Goal: Transaction & Acquisition: Purchase product/service

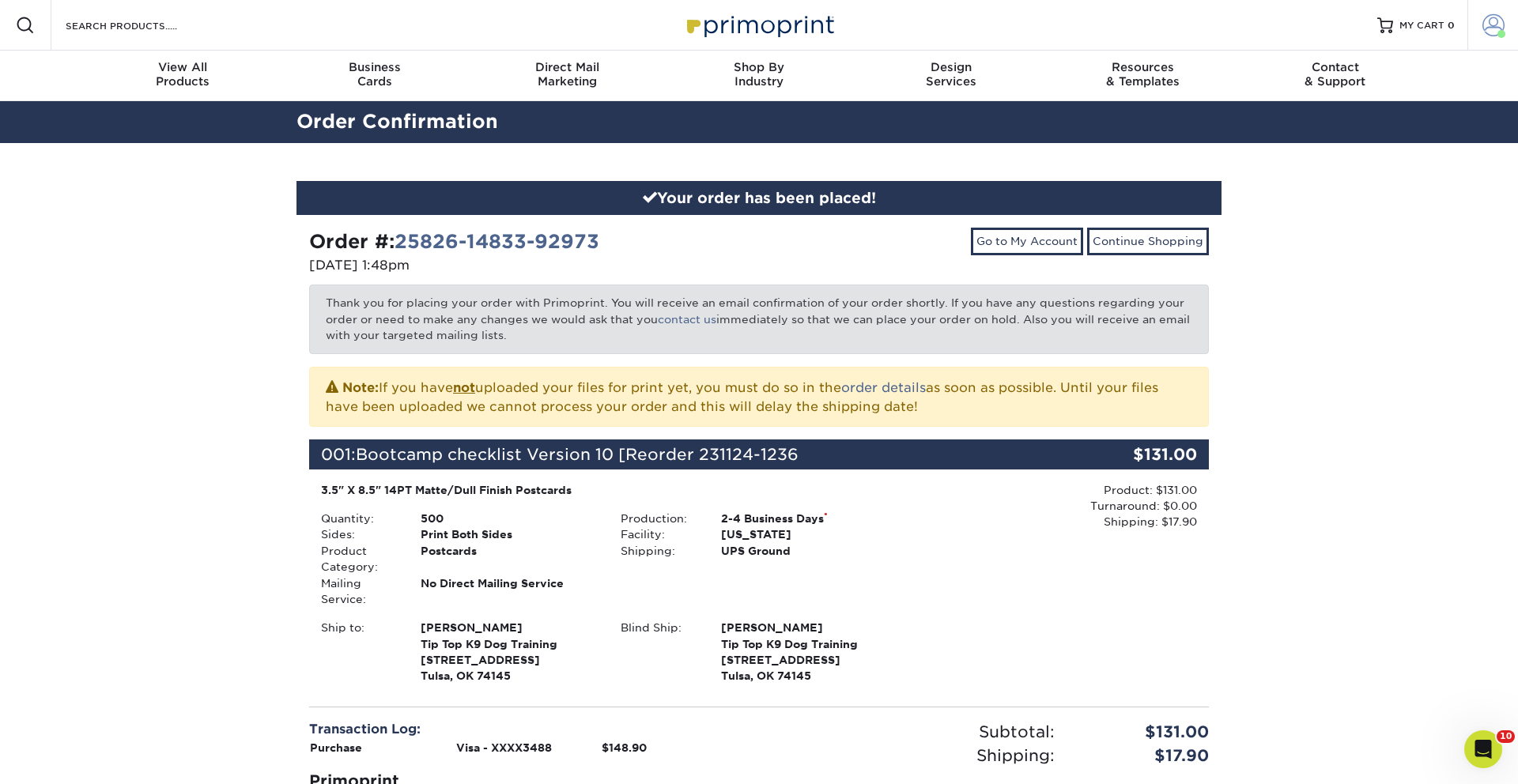
click at [1492, 30] on span at bounding box center [1493, 24] width 22 height 22
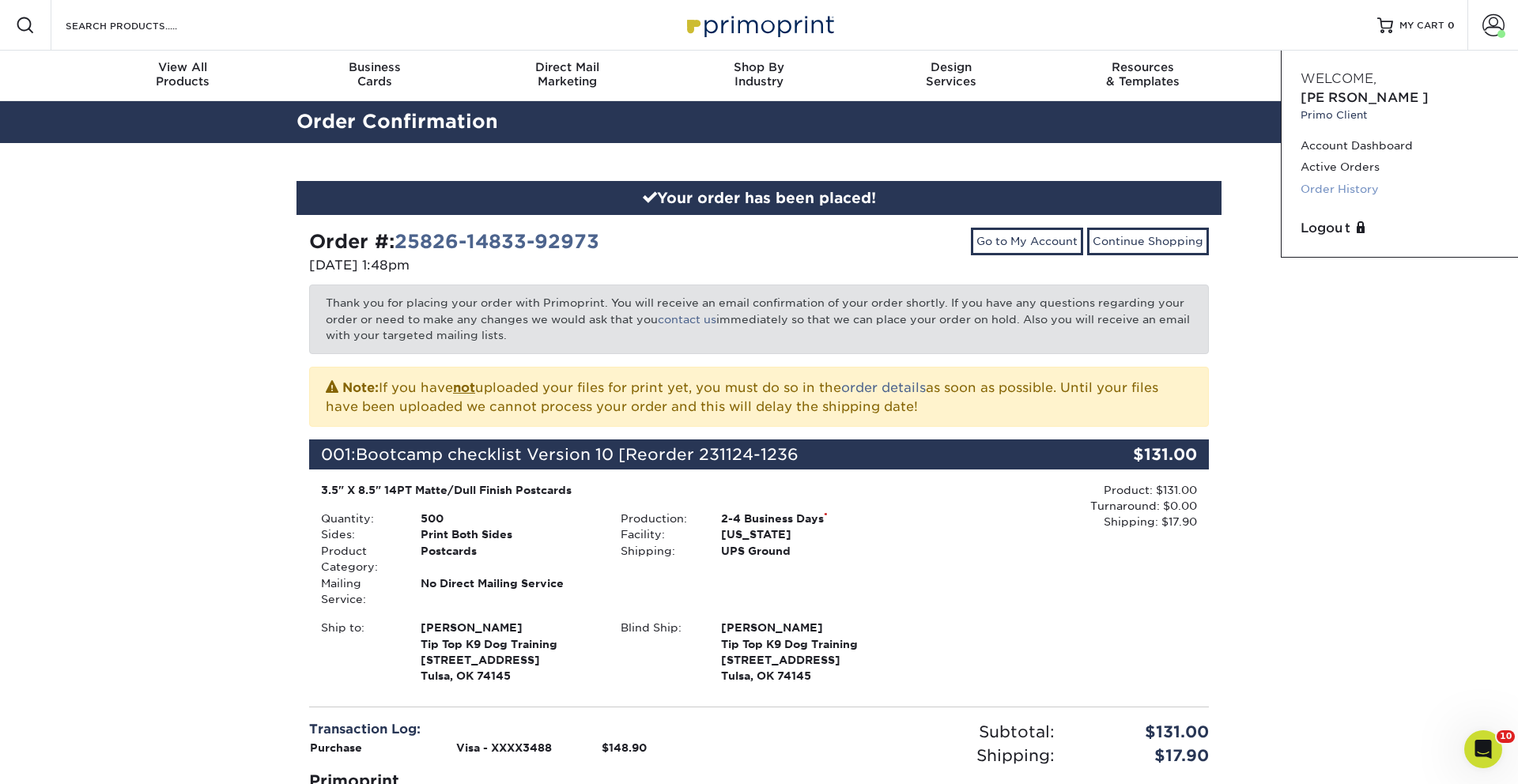
click at [1366, 178] on link "Order History" at bounding box center [1400, 189] width 198 height 22
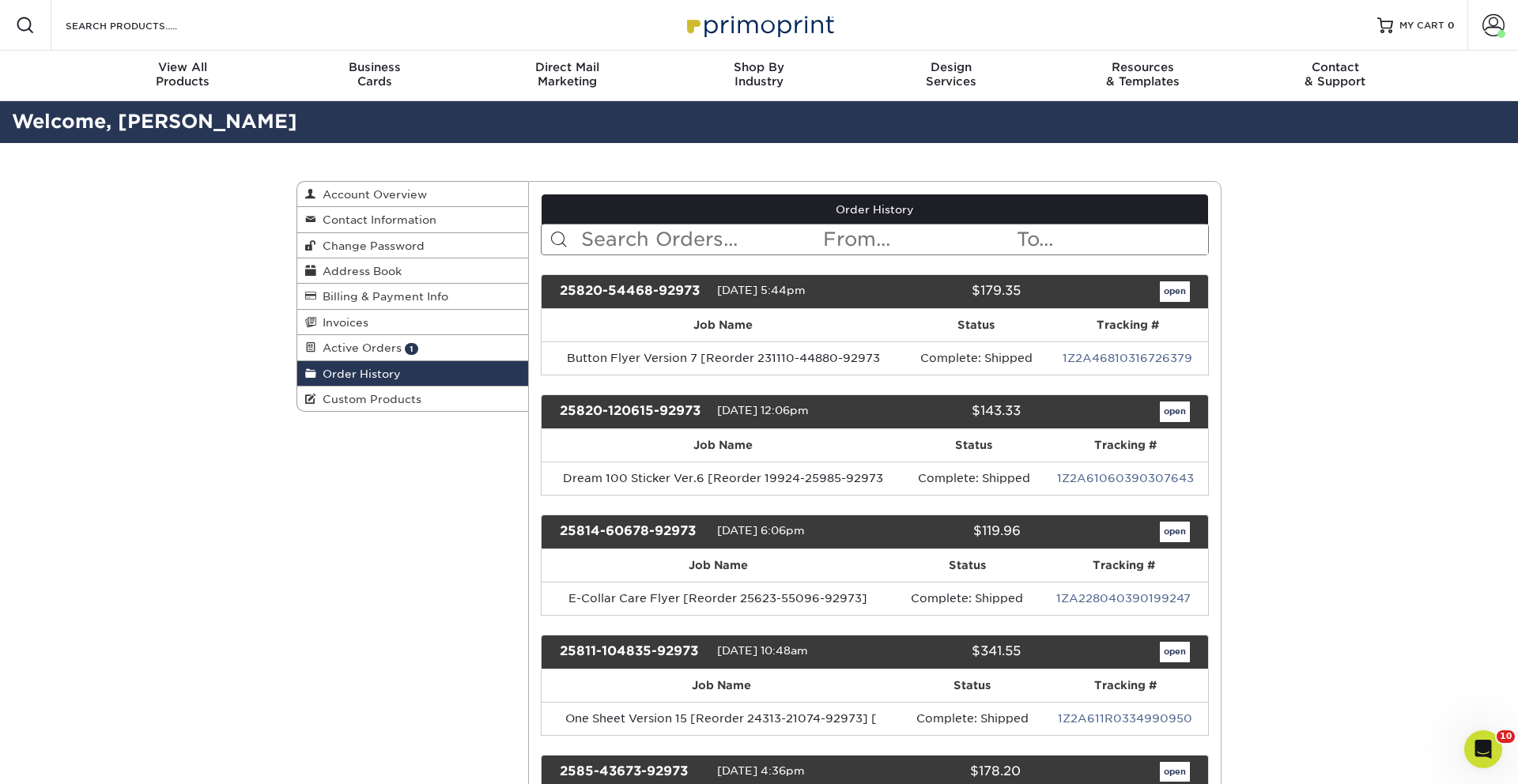
click at [731, 245] on input "text" at bounding box center [701, 239] width 243 height 30
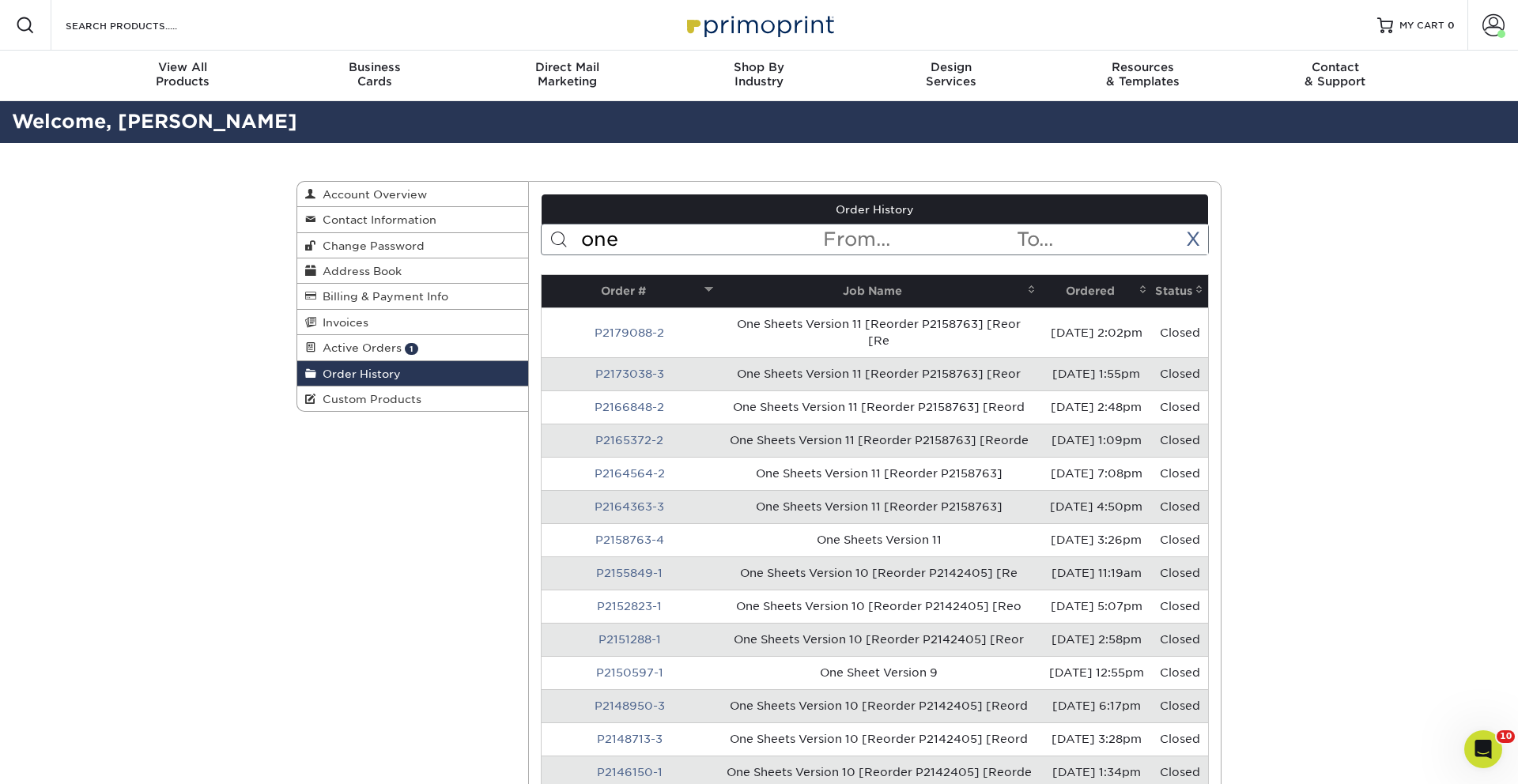
type input "one"
click at [1057, 291] on th "Ordered" at bounding box center [1096, 291] width 111 height 32
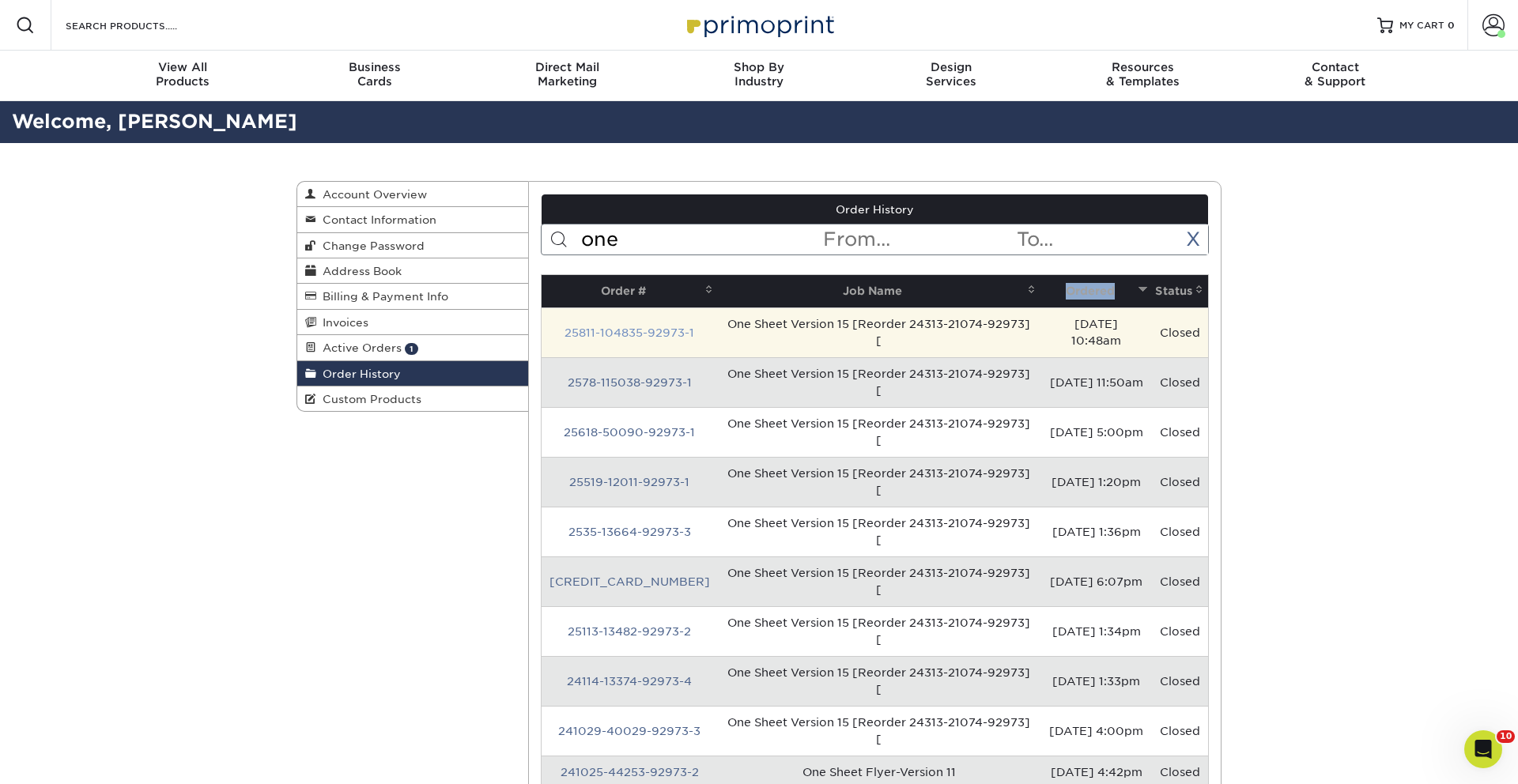
click at [606, 326] on link "25811-104835-92973-1" at bounding box center [629, 332] width 130 height 13
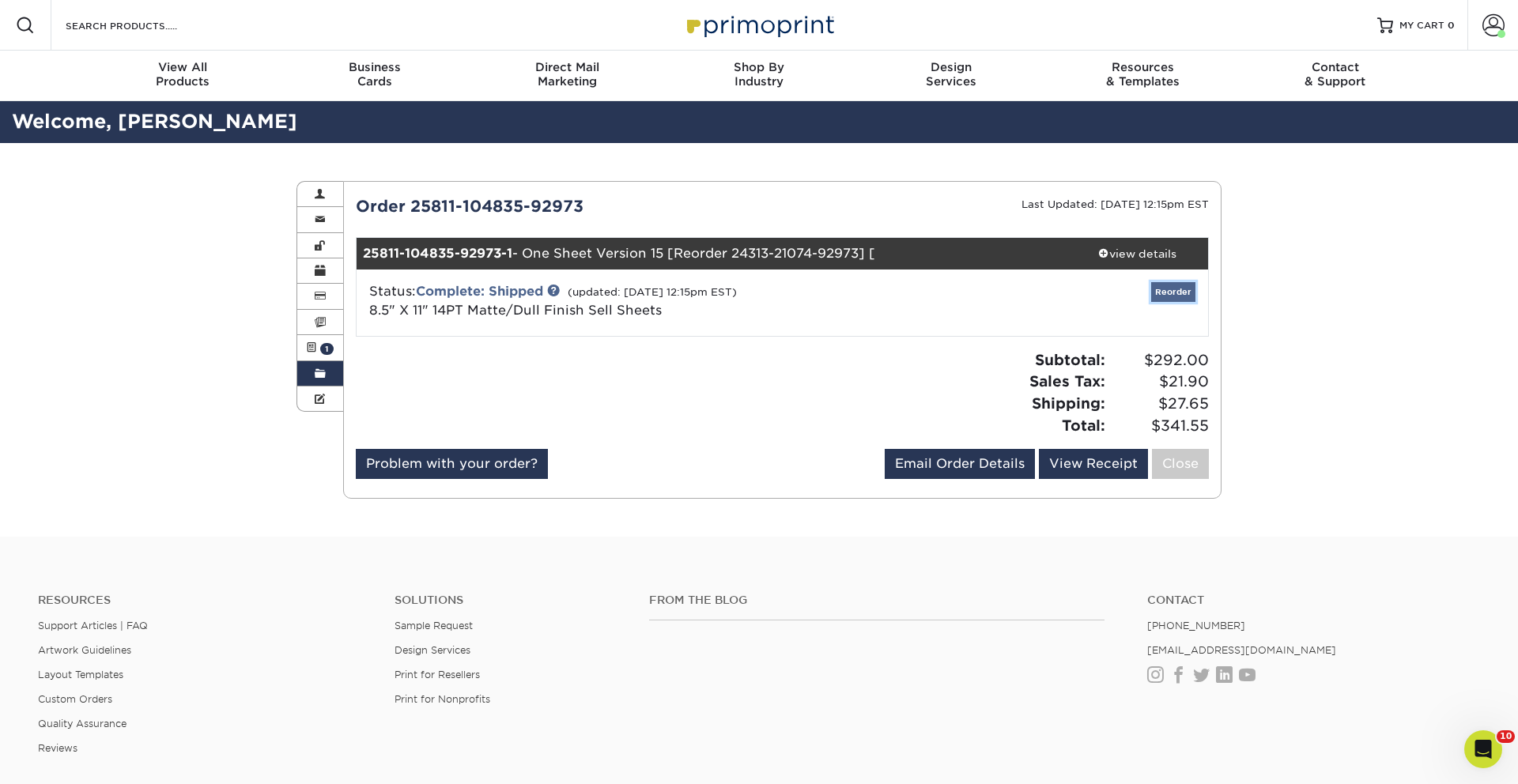
click at [1182, 291] on link "Reorder" at bounding box center [1173, 291] width 44 height 20
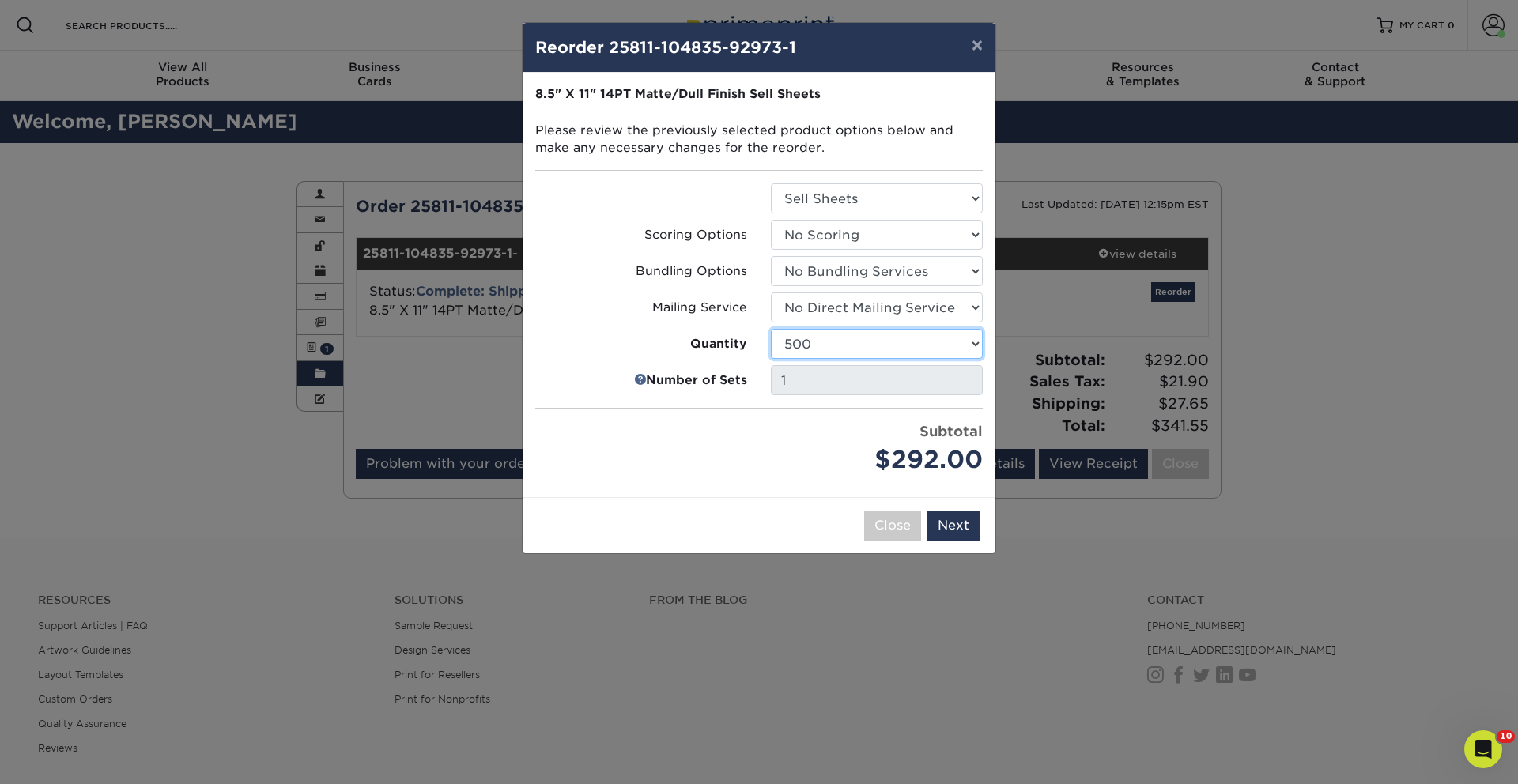
click at [882, 351] on select "100 250 500 1000 2500 5000 7500 10000 15000 20000 25000 30000 35000 40000 45000…" at bounding box center [877, 344] width 212 height 30
select select "52e3d710-0e8f-4d4d-8560-7d4d8655be69"
click at [771, 329] on select "100 250 500 1000 2500 5000 7500 10000 15000 20000 25000 30000 35000 40000 45000…" at bounding box center [877, 344] width 212 height 30
click at [945, 526] on button "Next" at bounding box center [953, 526] width 52 height 30
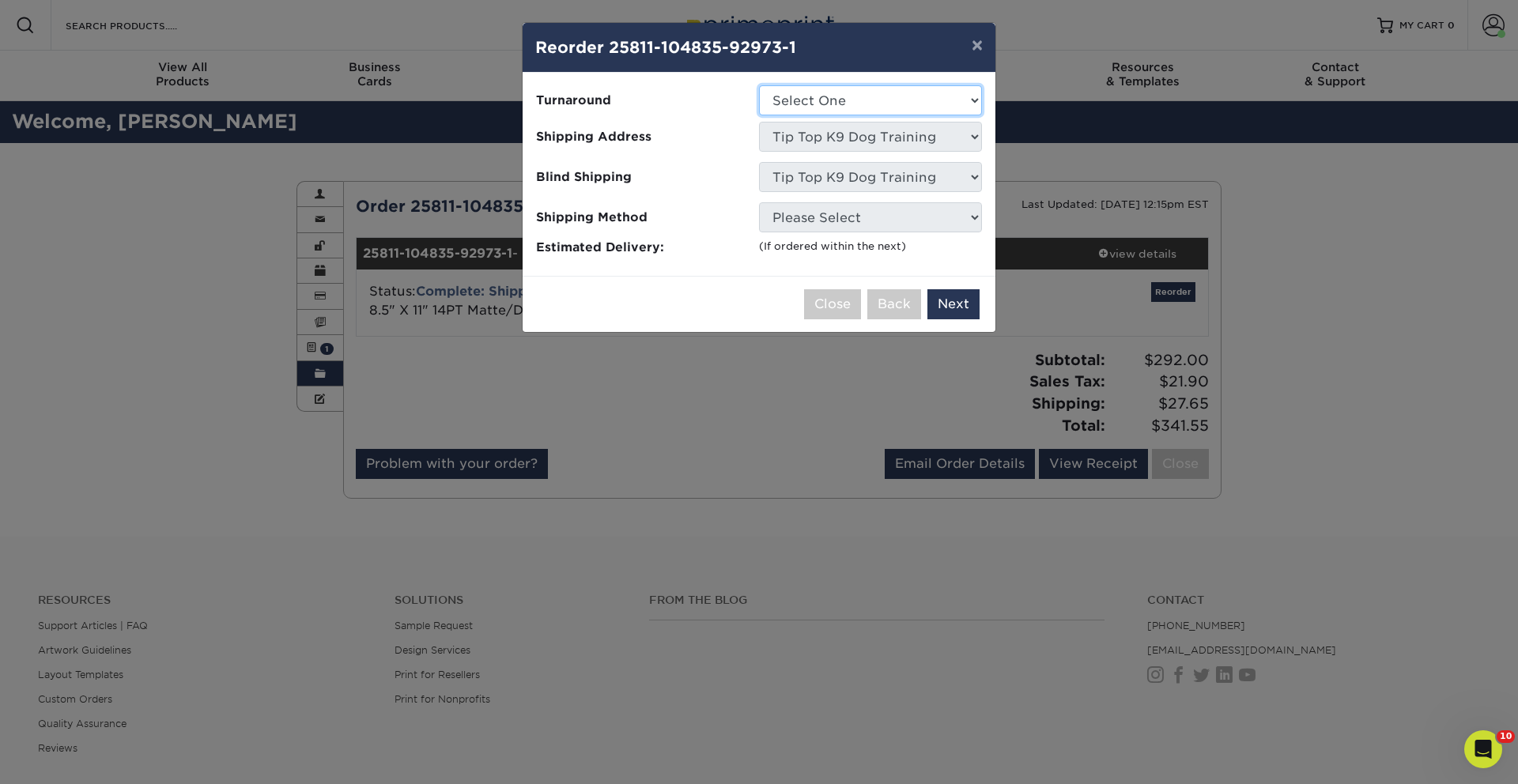
click at [903, 109] on select "Select One 2-4 Business Days 2 Day Next Business Day" at bounding box center [870, 100] width 223 height 30
select select "f7e8c953-2f2a-4625-8957-88758bfdcb73"
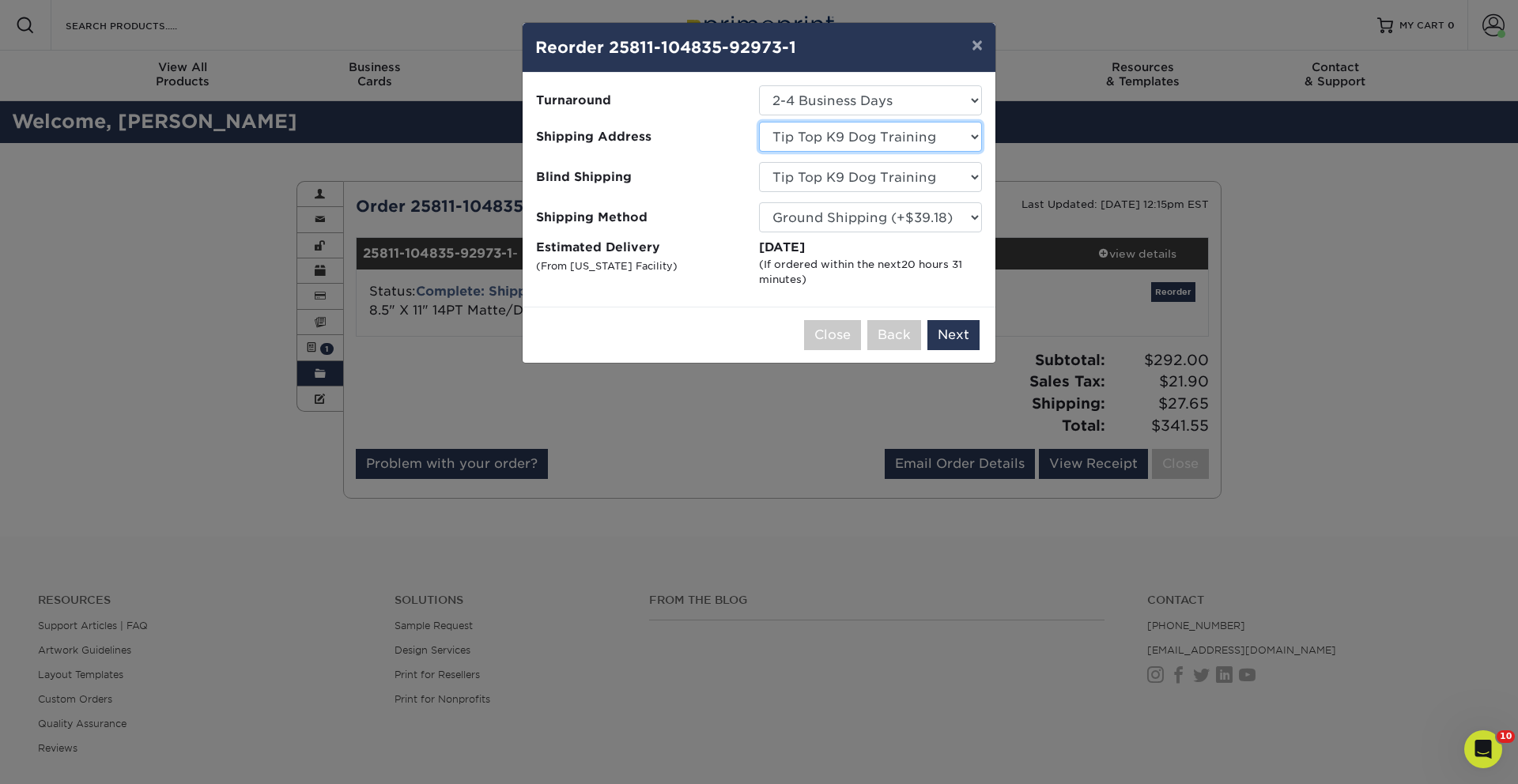
click at [879, 141] on select "Select One Adam Willbourn-Owasso Aj Idaho aprilmethven Ashleigh Hart - Orlando,…" at bounding box center [870, 137] width 223 height 30
select select "216009"
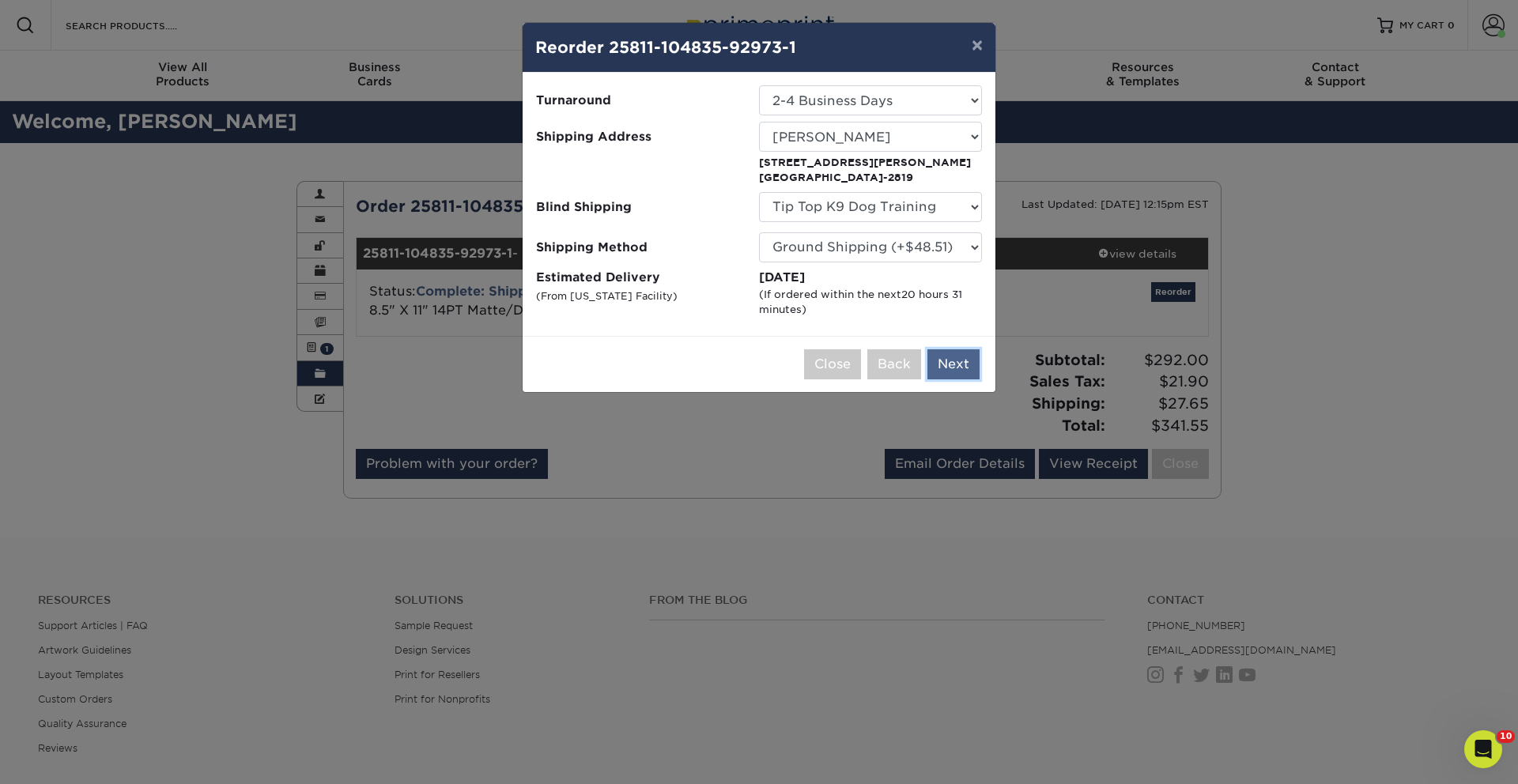
click at [945, 357] on button "Next" at bounding box center [953, 364] width 52 height 30
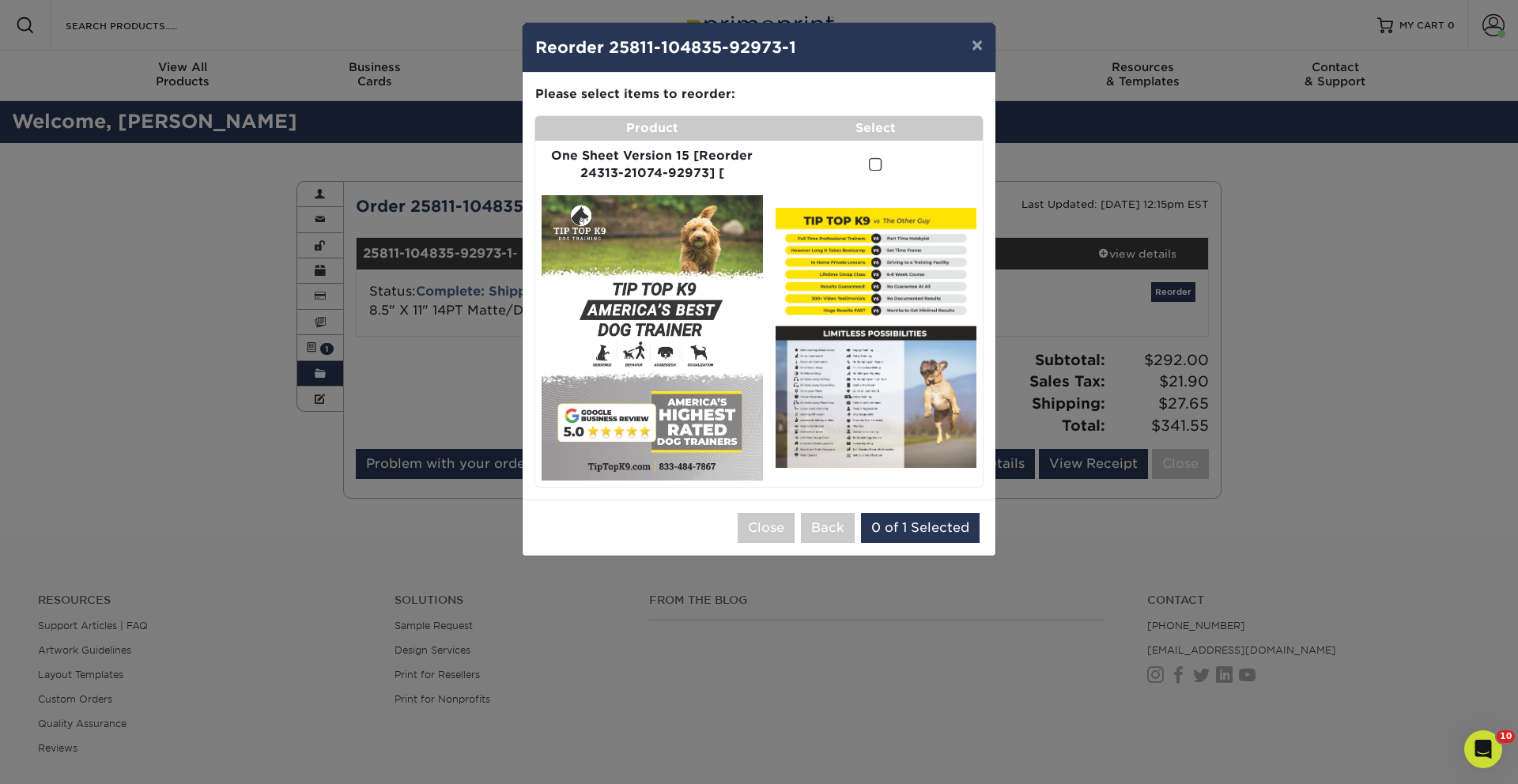
click at [887, 194] on td at bounding box center [876, 338] width 213 height 298
click at [870, 164] on span at bounding box center [875, 164] width 13 height 15
click at [0, 0] on input "checkbox" at bounding box center [0, 0] width 0 height 0
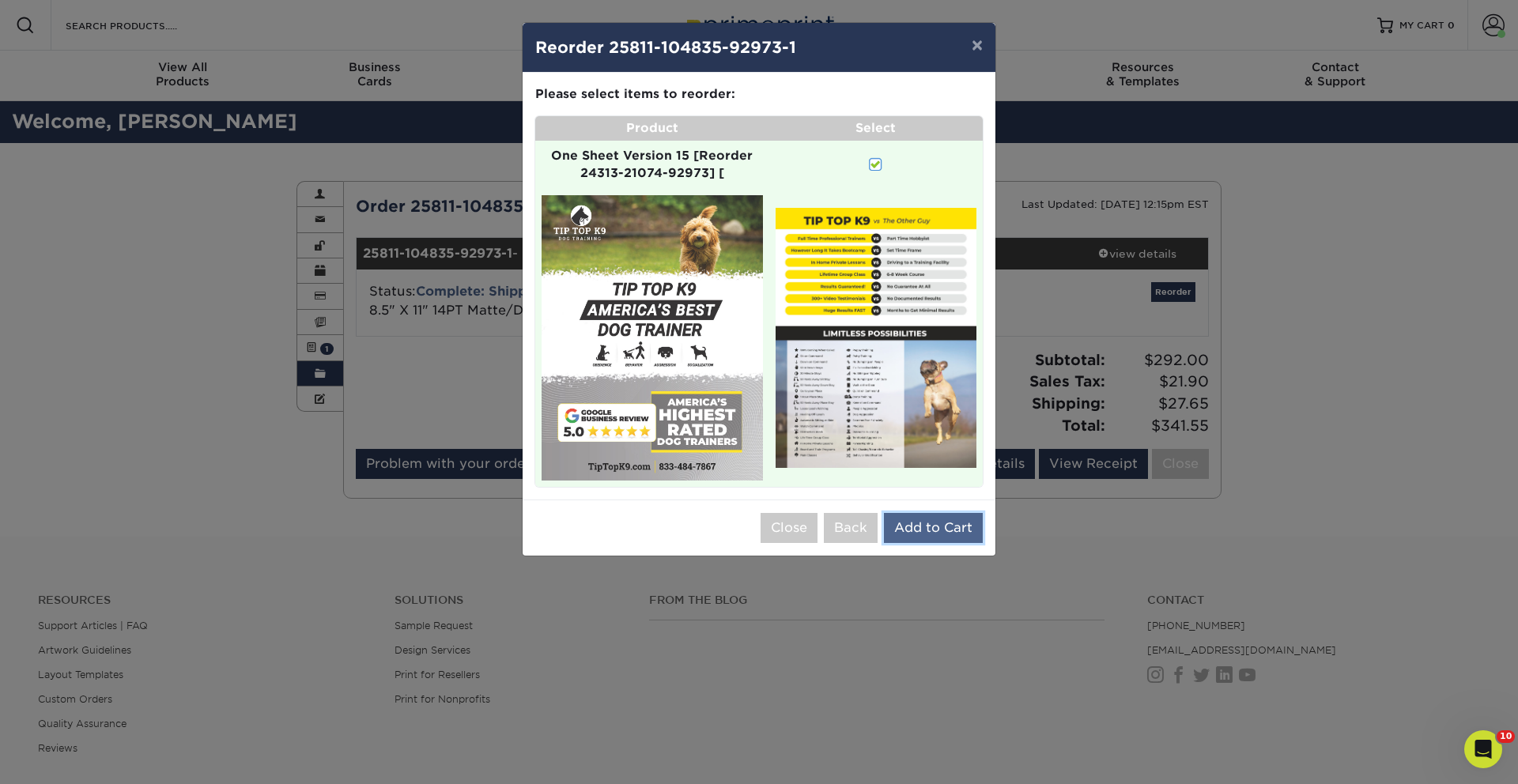
click at [955, 540] on button "Add to Cart" at bounding box center [934, 528] width 99 height 30
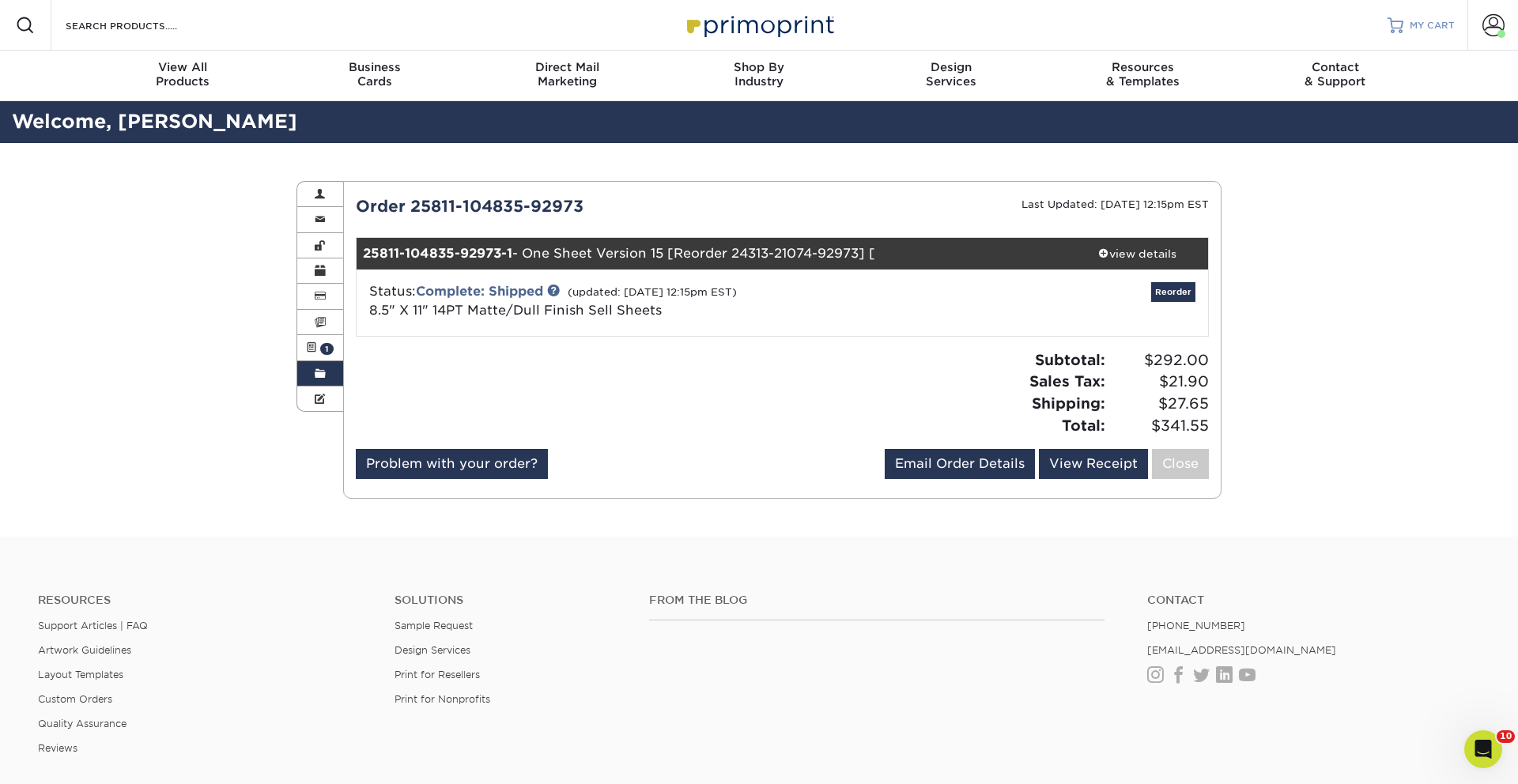
click at [1407, 25] on link "MY CART" at bounding box center [1421, 25] width 67 height 50
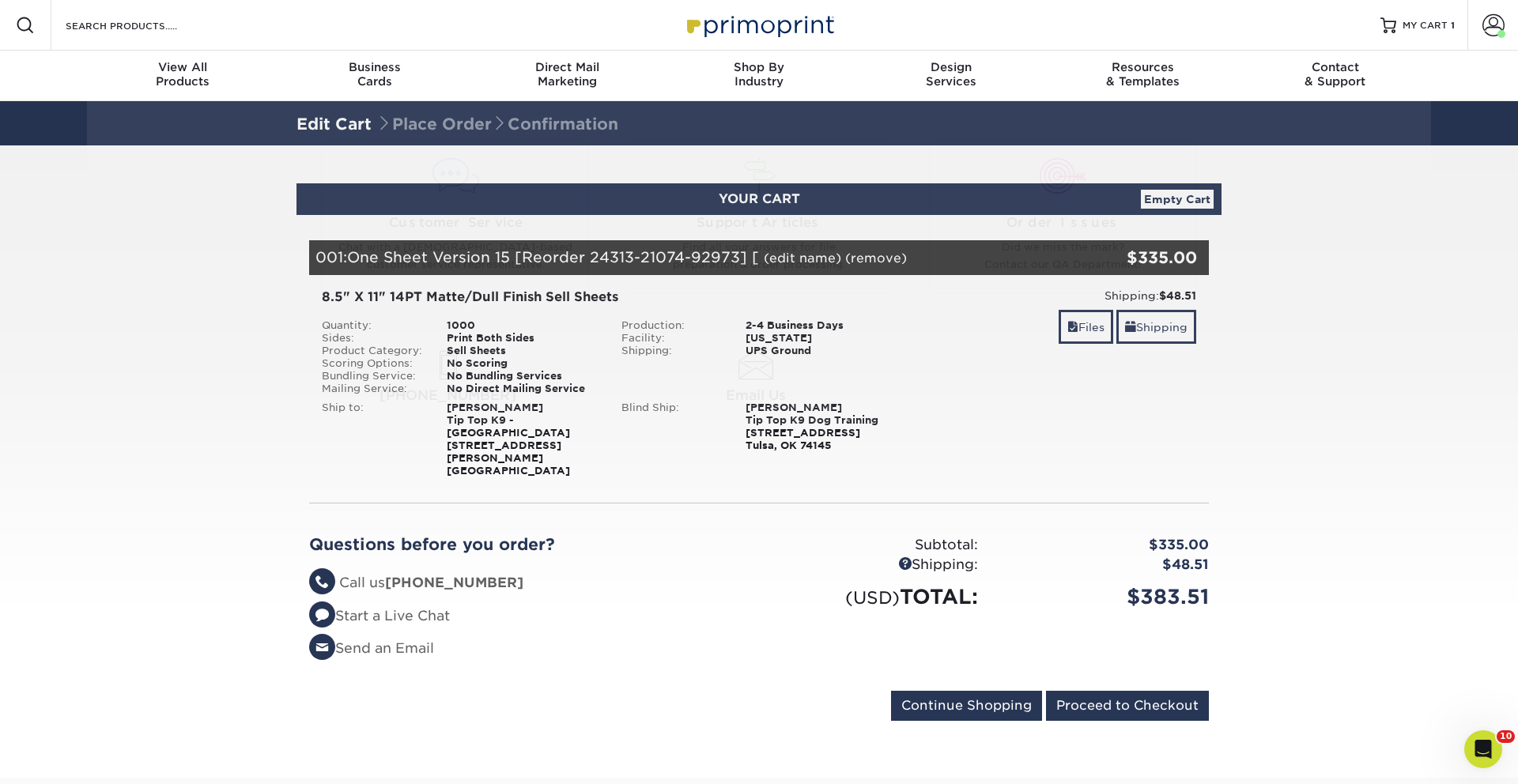
click at [1470, 462] on section "YOUR CART Empty Cart Your Cart is Empty View Account Active Orders Order Histor…" at bounding box center [759, 461] width 1518 height 633
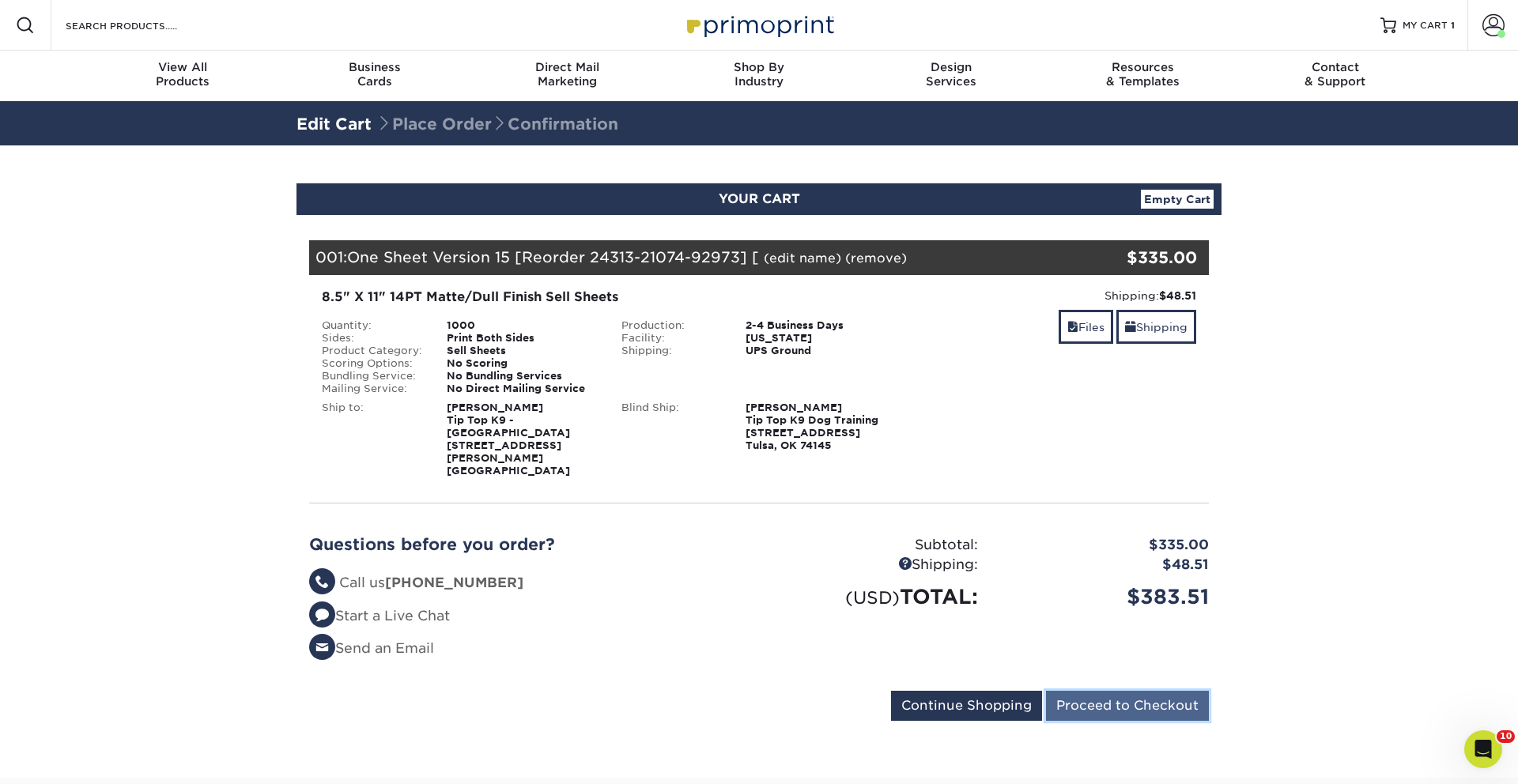
click at [1174, 691] on input "Proceed to Checkout" at bounding box center [1127, 706] width 163 height 30
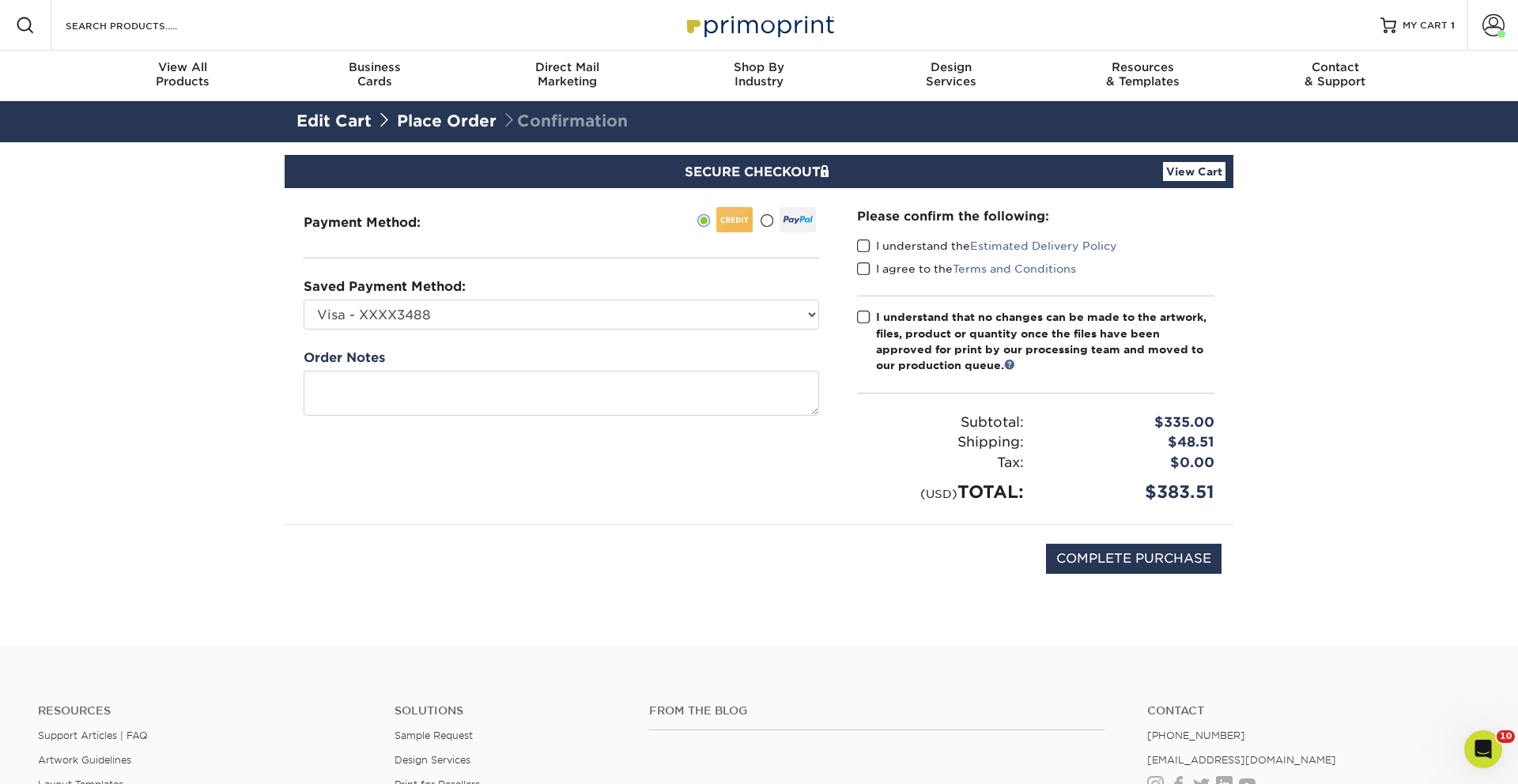
drag, startPoint x: 856, startPoint y: 323, endPoint x: 861, endPoint y: 315, distance: 9.4
click at [858, 321] on div "Please confirm the following: I understand the Estimated Delivery Policy I agre…" at bounding box center [1036, 356] width 395 height 336
drag, startPoint x: 863, startPoint y: 311, endPoint x: 864, endPoint y: 293, distance: 18.0
click at [863, 310] on span at bounding box center [863, 317] width 13 height 15
click at [0, 0] on input "I understand that no changes can be made to the artwork, files, product or quan…" at bounding box center [0, 0] width 0 height 0
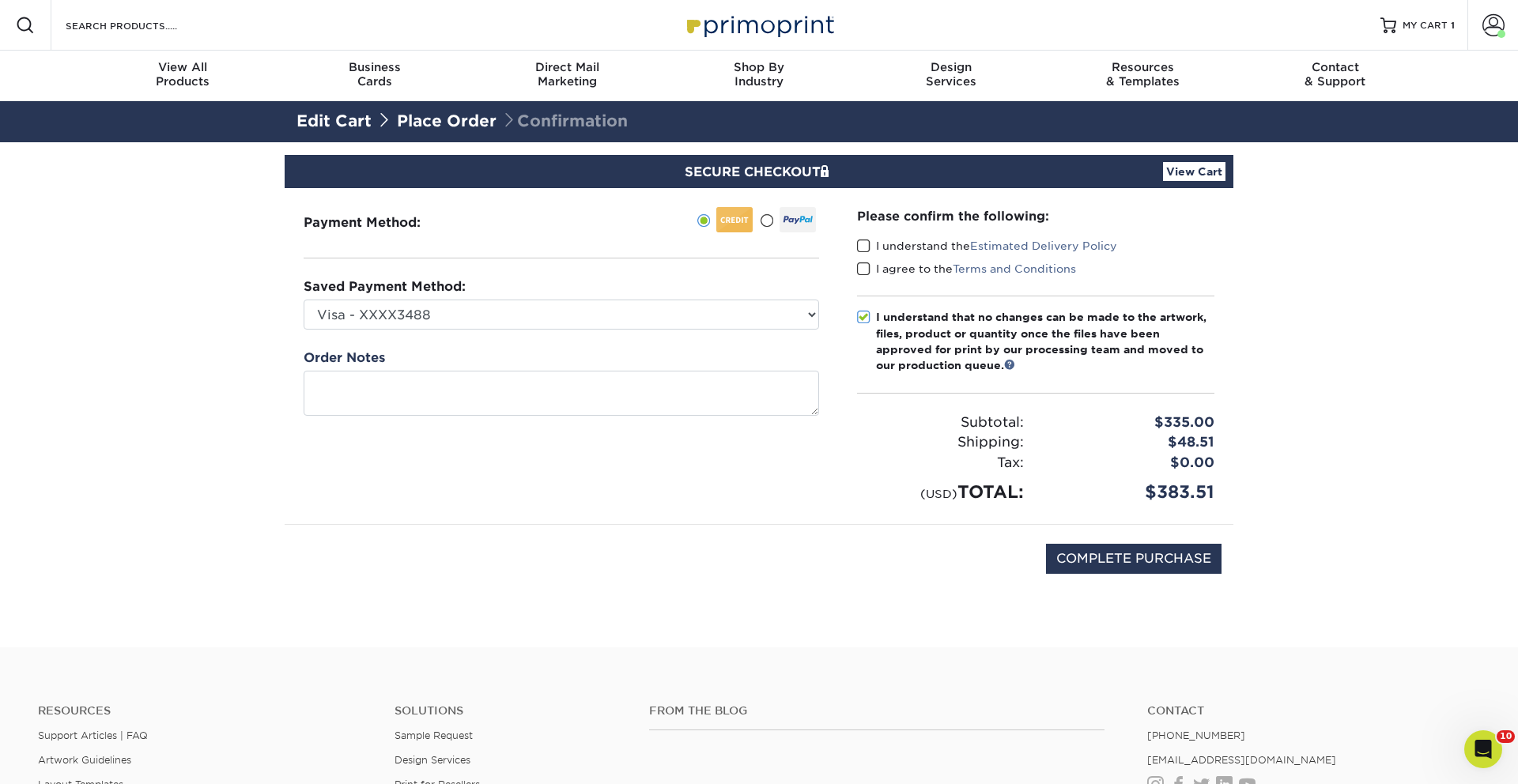
drag, startPoint x: 868, startPoint y: 265, endPoint x: 868, endPoint y: 251, distance: 14.0
click at [868, 256] on div "Please confirm the following: I understand the Estimated Delivery Policy I agre…" at bounding box center [1036, 356] width 358 height 298
drag, startPoint x: 867, startPoint y: 237, endPoint x: 860, endPoint y: 248, distance: 13.0
click at [867, 237] on div "Please confirm the following: I understand the Estimated Delivery Policy I agre…" at bounding box center [1036, 356] width 358 height 298
click at [864, 240] on span at bounding box center [863, 245] width 13 height 15
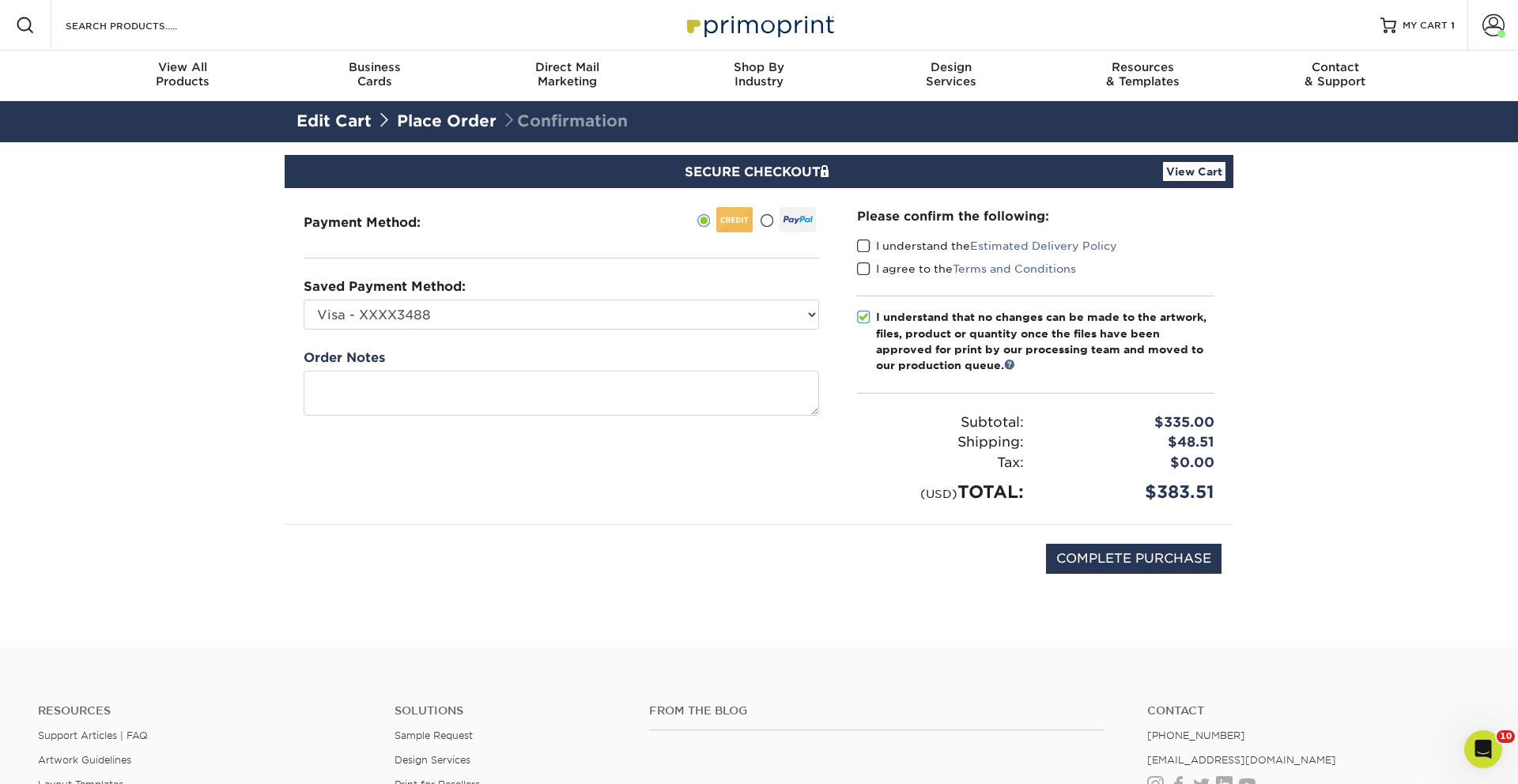
click at [0, 0] on input "I understand the Estimated Delivery Policy" at bounding box center [0, 0] width 0 height 0
drag, startPoint x: 865, startPoint y: 271, endPoint x: 866, endPoint y: 280, distance: 9.1
click at [865, 271] on span at bounding box center [863, 269] width 13 height 15
click at [0, 0] on input "I agree to the Terms and Conditions" at bounding box center [0, 0] width 0 height 0
click at [1102, 561] on input "COMPLETE PURCHASE" at bounding box center [1134, 559] width 176 height 30
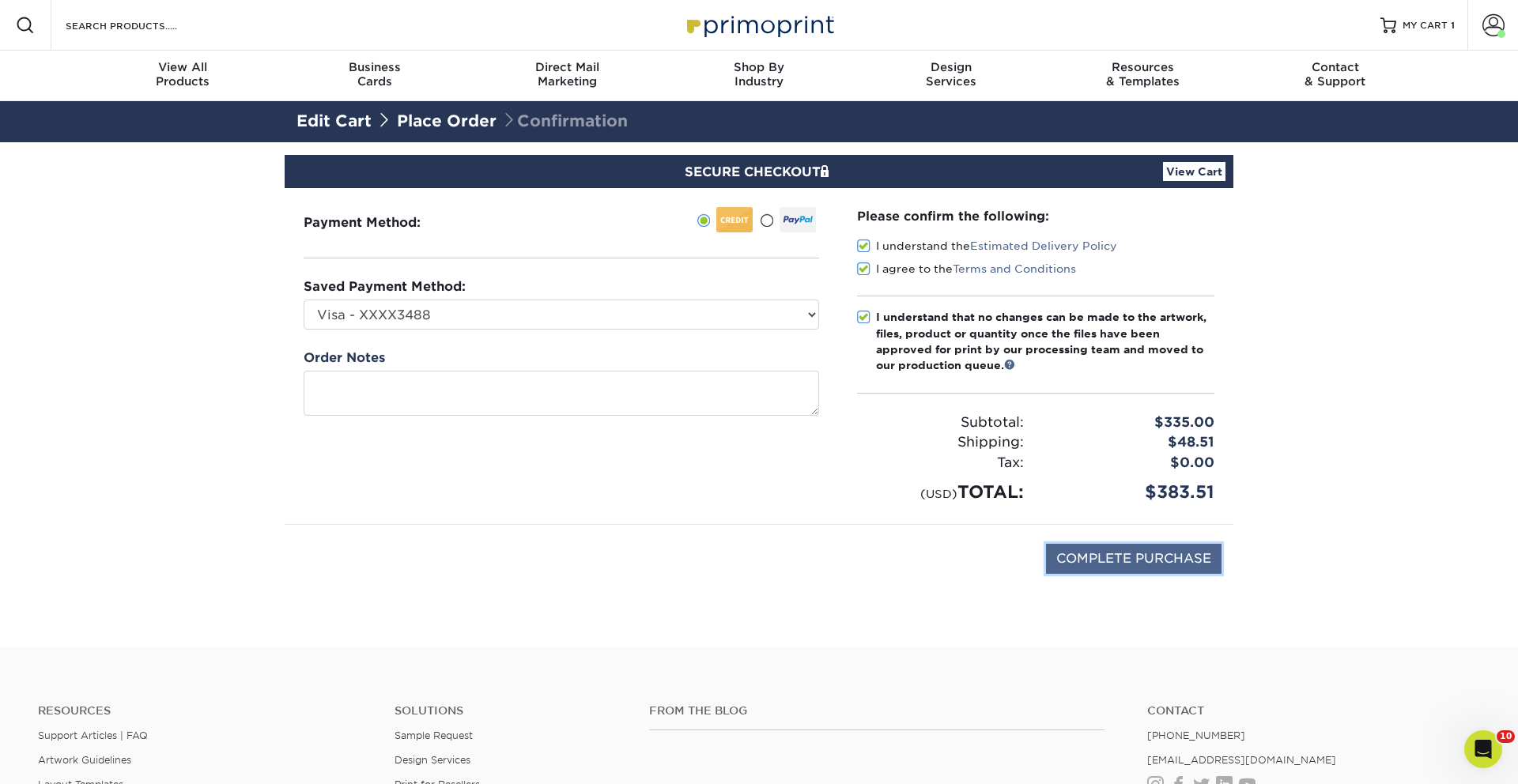
type input "PROCESSING, PLEASE WAIT..."
